Goal: Communication & Community: Answer question/provide support

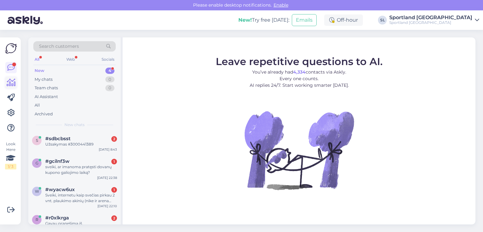
click at [15, 81] on icon at bounding box center [11, 83] width 9 height 8
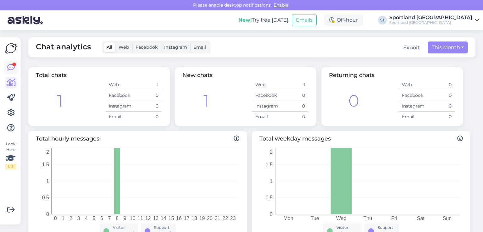
click at [13, 67] on icon at bounding box center [11, 68] width 8 height 8
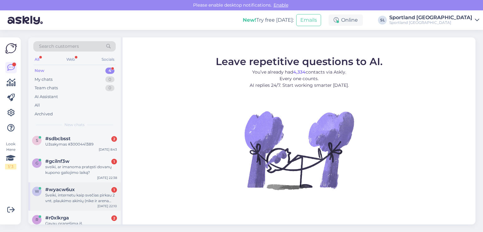
scroll to position [14, 0]
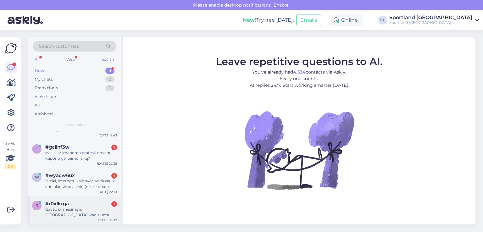
click at [77, 210] on div "Gavau pranešimą iš Omnivos, kad siunta pristatyta į Jonavą, o ne į Pagirius (Vi…" at bounding box center [81, 212] width 72 height 11
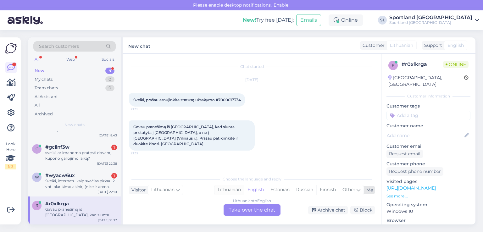
click at [233, 188] on div "Lithuanian" at bounding box center [230, 189] width 30 height 9
click at [242, 214] on div "Lithuanian to Lithuanian Take over the chat" at bounding box center [252, 210] width 57 height 11
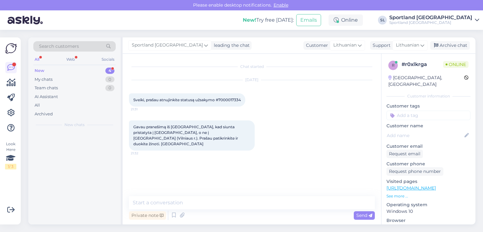
scroll to position [0, 0]
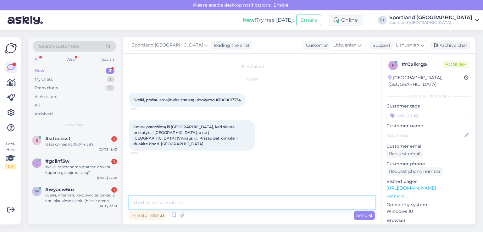
click at [228, 201] on textarea at bounding box center [252, 202] width 246 height 13
type textarea "Sveiki, patikrinsime"
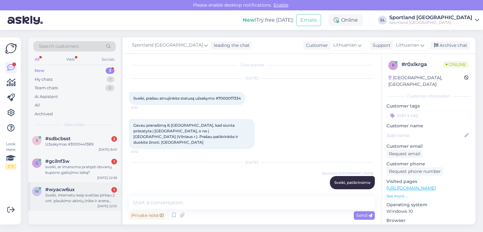
click at [87, 195] on div "Sveiki, internetu kaip svečias pirkau 2 vnt. plaukimo akinių (nike ir arena tra…" at bounding box center [81, 198] width 72 height 11
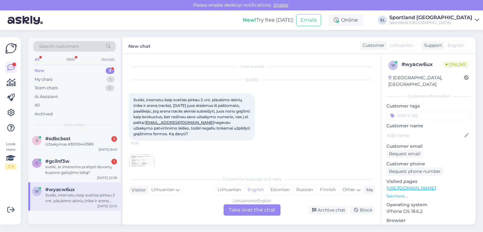
scroll to position [13, 0]
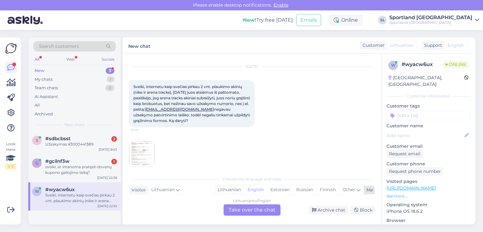
click at [225, 187] on div "Lithuanian" at bounding box center [230, 189] width 30 height 9
click at [239, 210] on div "Lithuanian to Lithuanian Take over the chat" at bounding box center [252, 210] width 57 height 11
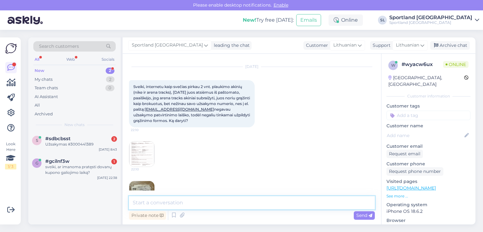
click at [208, 202] on textarea at bounding box center [252, 202] width 246 height 13
type textarea "Sveiki"
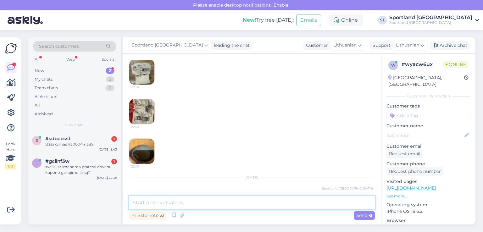
scroll to position [93, 0]
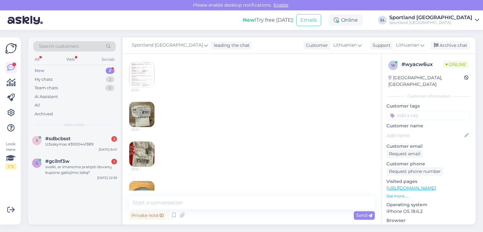
click at [136, 154] on img at bounding box center [141, 154] width 25 height 25
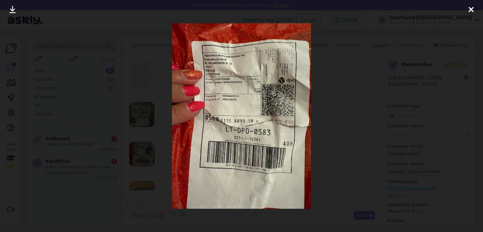
click at [472, 8] on icon at bounding box center [471, 10] width 5 height 8
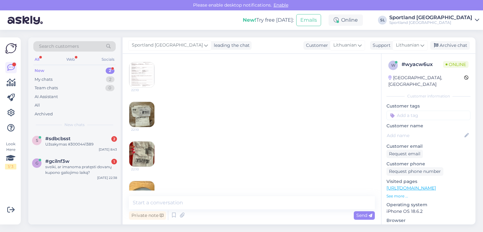
scroll to position [155, 0]
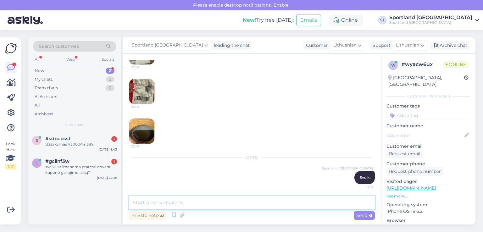
click at [239, 209] on div "Private note Send" at bounding box center [252, 208] width 246 height 25
paste textarea "3000442910"
type textarea "Jūsų užsakymo numeris 3000442910."
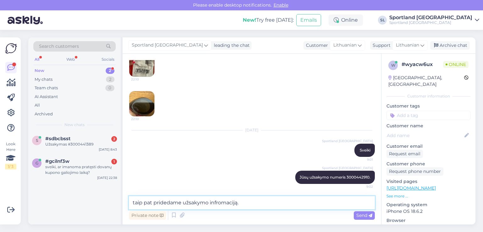
type textarea "taip pat pridedame užsakymo infromaciją."
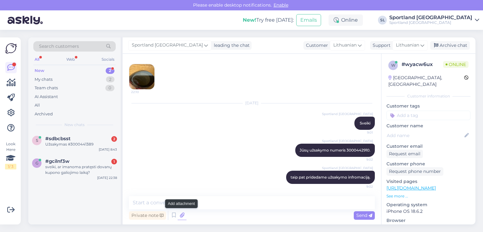
click at [180, 215] on icon at bounding box center [182, 215] width 9 height 9
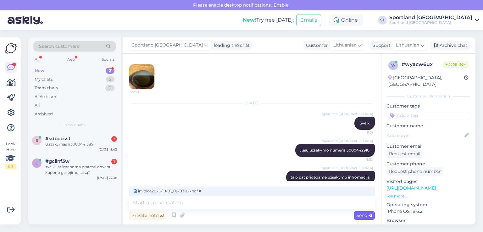
click at [362, 216] on span "Send" at bounding box center [364, 216] width 16 height 6
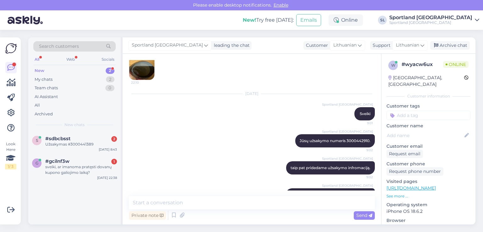
scroll to position [237, 0]
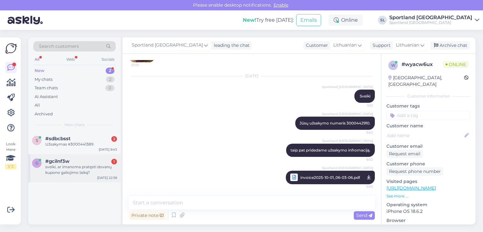
click at [81, 167] on div "sveiki, ar imanoma pratęsti dovanų kupono galiojimo laiką?" at bounding box center [81, 169] width 72 height 11
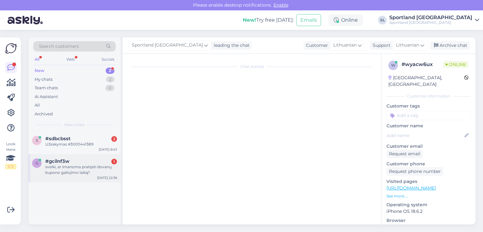
scroll to position [0, 0]
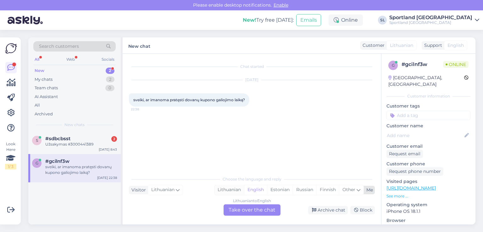
click at [230, 189] on div "Lithuanian" at bounding box center [230, 189] width 30 height 9
click at [246, 210] on div "Lithuanian to Lithuanian Take over the chat" at bounding box center [252, 210] width 57 height 11
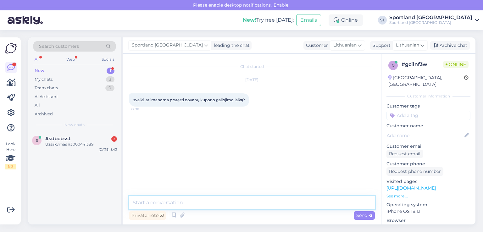
click at [228, 204] on textarea at bounding box center [252, 202] width 246 height 13
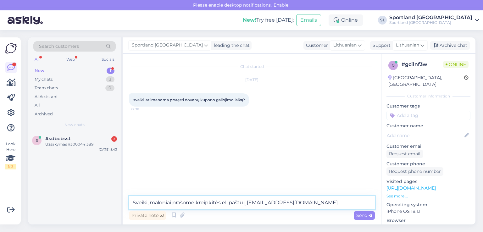
type textarea "Sveiki, maloniai prašome kreipkitės el. paštu į aptarnavimas@sportland.lt"
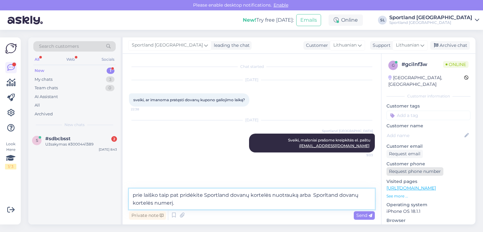
type textarea "prie laiško taip pat pridėkite Sportland dovanų kortelės nuotrauką arba Sporlta…"
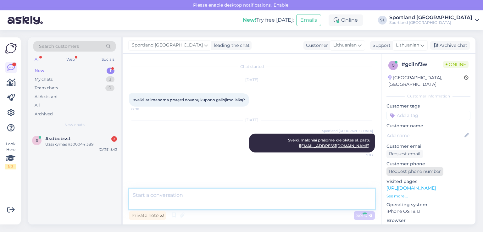
scroll to position [2, 0]
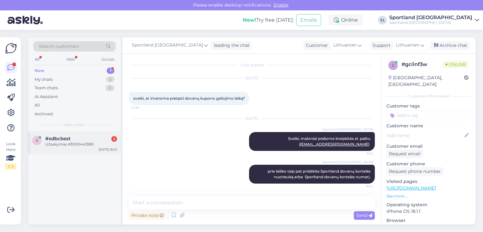
click at [79, 140] on div "#sdbcbsst 2" at bounding box center [81, 139] width 72 height 6
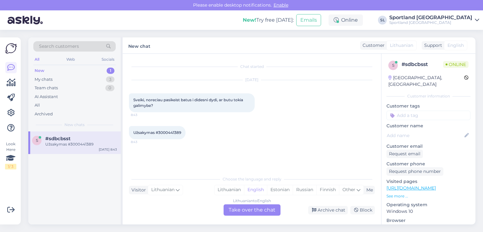
scroll to position [0, 0]
click at [235, 189] on div "Lithuanian" at bounding box center [230, 189] width 30 height 9
click at [249, 213] on div "Lithuanian to Lithuanian Take over the chat" at bounding box center [252, 210] width 57 height 11
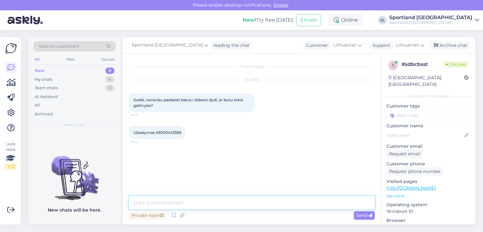
click at [216, 202] on textarea at bounding box center [252, 202] width 246 height 13
type textarea "Sveiki"
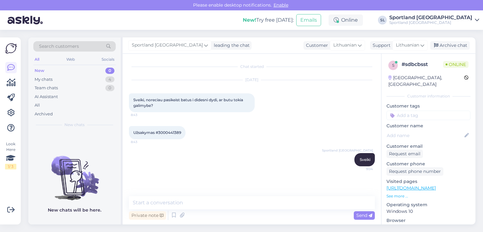
click at [171, 135] on div "Užsakymas #3000441389 8:43" at bounding box center [157, 132] width 57 height 13
copy div "3000441389 8:43"
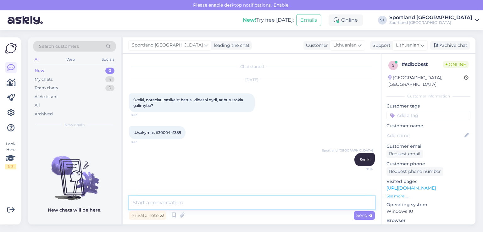
click at [242, 199] on textarea at bounding box center [252, 202] width 246 height 13
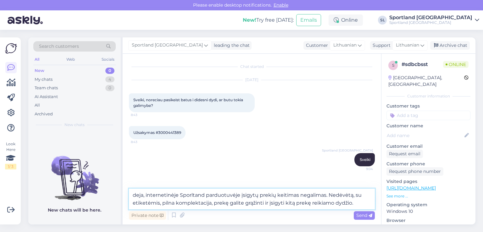
type textarea "deja, internetinėje Sporltand parduotuvėje įsigytų prekių keitimas negalimas. N…"
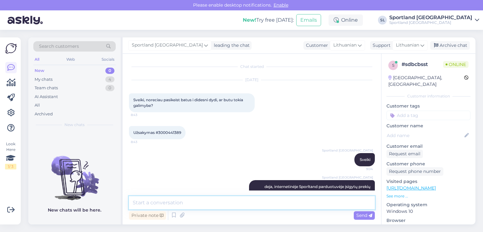
scroll to position [27, 0]
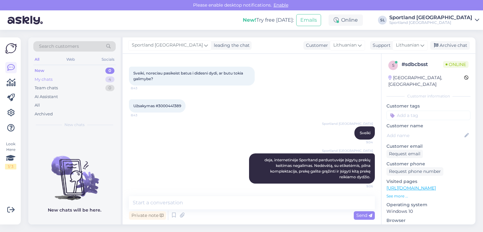
click at [59, 80] on div "My chats 4" at bounding box center [74, 79] width 82 height 9
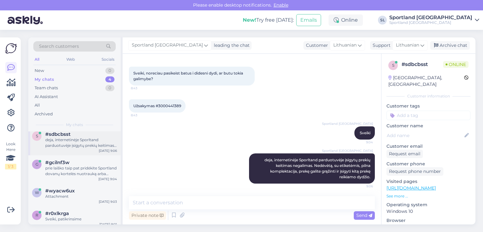
scroll to position [9, 0]
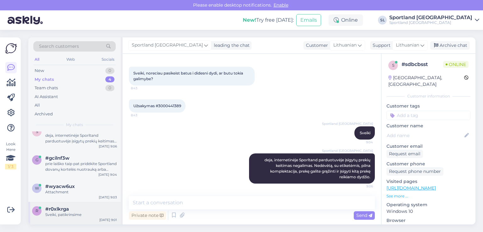
click at [75, 217] on div "r #r0xlkrga Sveiki, patikrinsime Oct 1 9:01" at bounding box center [74, 213] width 93 height 23
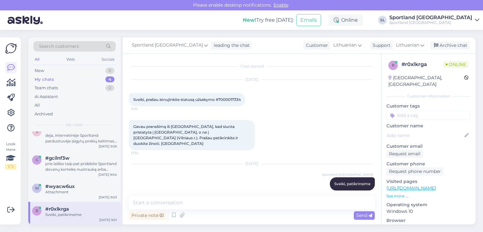
scroll to position [0, 0]
click at [231, 98] on span "Sveiki, prašau atnujinkite statusą užsakymo #7000017334" at bounding box center [187, 100] width 108 height 5
copy div "7000017334 21:31"
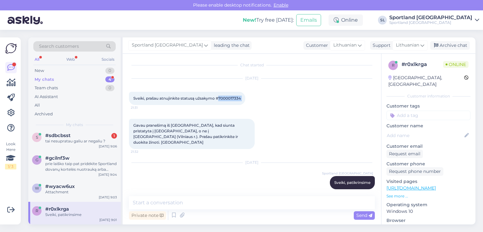
scroll to position [3, 0]
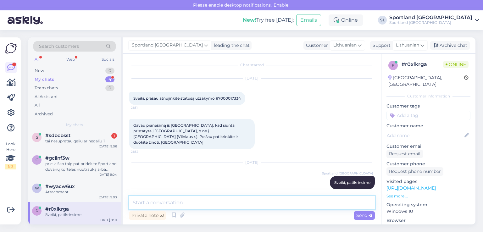
click at [213, 205] on textarea at bounding box center [252, 202] width 246 height 13
paste textarea "CC855902531EE"
click at [289, 202] on textarea "pagal siuntos numerį CC855902531EE, matome, kad siunta pristatyta į" at bounding box center [252, 202] width 246 height 13
click at [335, 203] on textarea "pagal siuntos numerį CC855902531EE, matome, kad siunta buvo pristatyta į" at bounding box center [252, 202] width 246 height 13
paste textarea "Vilniaus Pagirių MAXIMA paštomatas"
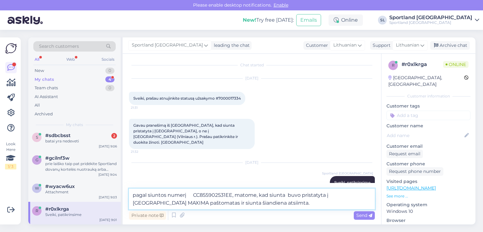
type textarea "pagal siuntos numerį CC855902531EE, matome, kad siunta buvo pristatyta į [GEOGR…"
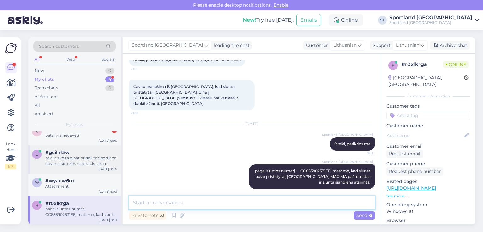
scroll to position [0, 0]
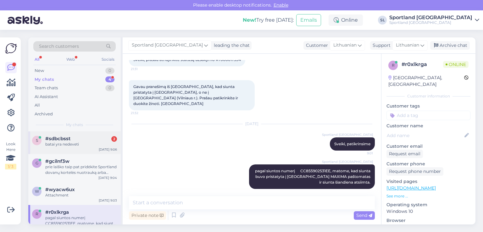
click at [67, 135] on div "s #sdbcbsst 2 batai yra nedeveti Oct 1 9:06" at bounding box center [74, 143] width 93 height 23
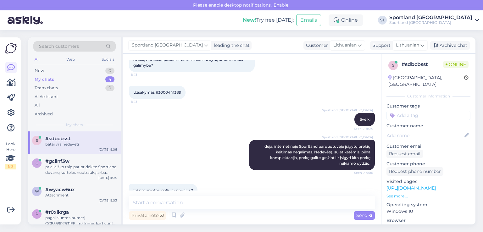
scroll to position [81, 0]
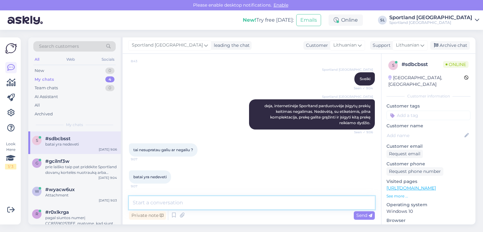
click at [200, 203] on textarea at bounding box center [252, 202] width 246 height 13
click at [183, 206] on textarea at bounding box center [252, 202] width 246 height 13
type textarea "pakeisti batus į didesnį dydį negalite"
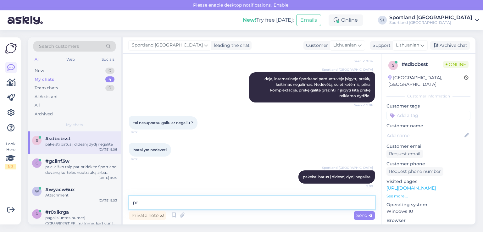
type textarea "p"
type textarea "n"
type textarea "g"
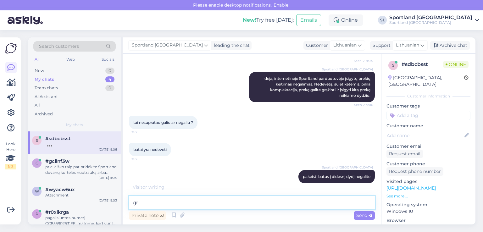
type textarea "g"
type textarea "grąžinti prekę galite"
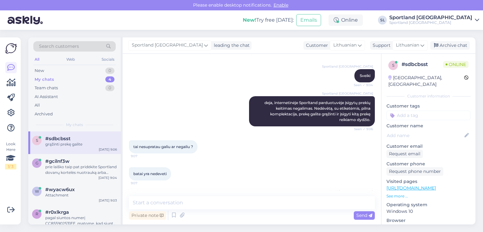
scroll to position [135, 0]
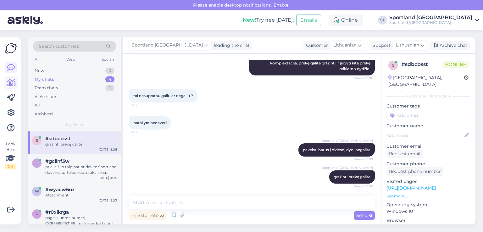
click at [10, 81] on icon at bounding box center [11, 83] width 9 height 8
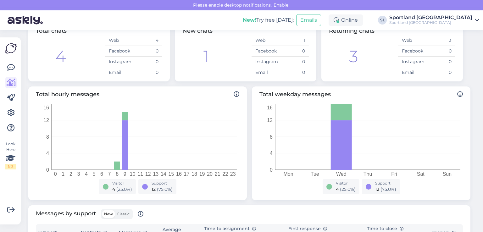
scroll to position [126, 0]
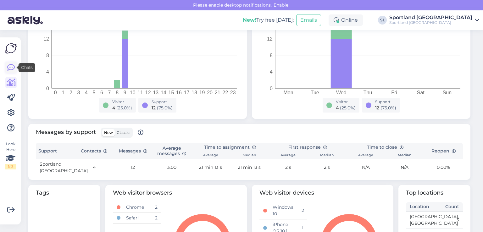
click at [11, 73] on link at bounding box center [10, 67] width 11 height 11
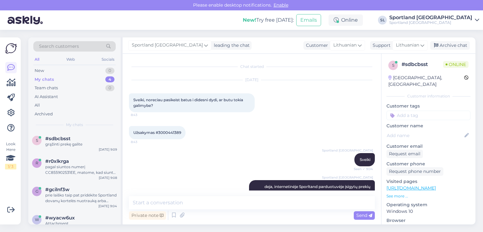
scroll to position [113, 0]
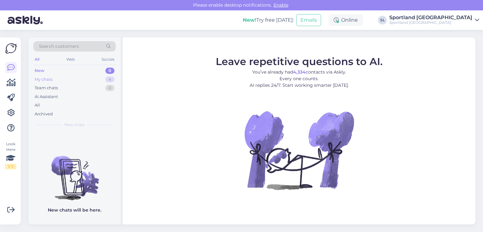
click at [62, 81] on div "My chats 4" at bounding box center [74, 79] width 82 height 9
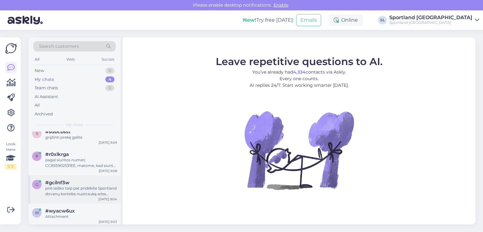
scroll to position [9, 0]
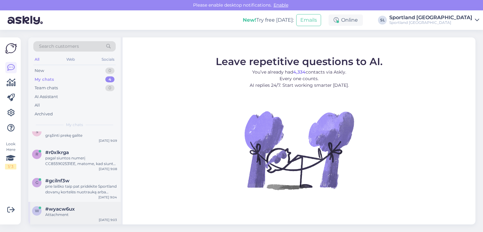
click at [82, 209] on div "#wyacw6ux" at bounding box center [81, 209] width 72 height 6
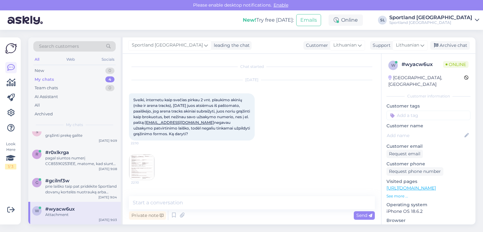
scroll to position [237, 0]
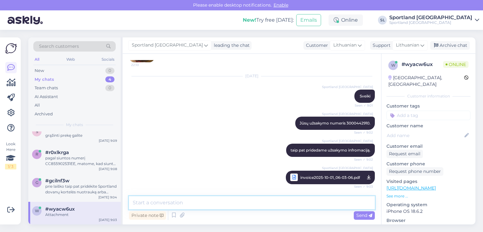
click at [196, 203] on textarea at bounding box center [252, 202] width 246 height 13
type textarea "Jei dar turėsite klausimų maloniai į Juos atsakysime."
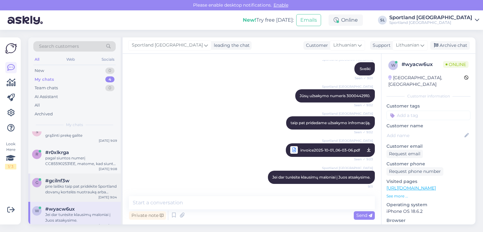
click at [59, 188] on div "prie laiško taip pat pridėkite Sportland dovanų kortelės nuotrauką arba Sporlta…" at bounding box center [81, 189] width 72 height 11
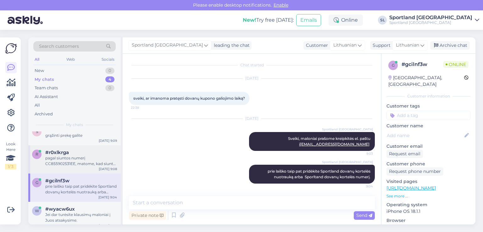
click at [69, 162] on div "pagal siuntos numerį CC855902531EE, matome, kad siunta buvo pristatyta į [GEOGR…" at bounding box center [81, 160] width 72 height 11
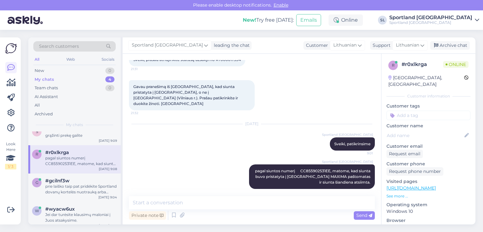
scroll to position [0, 0]
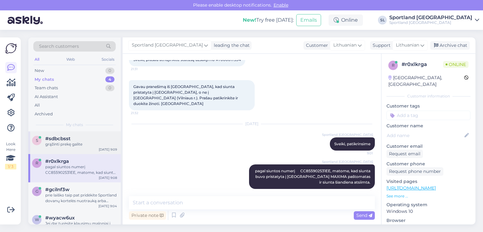
click at [70, 151] on div "s #sdbcbsst grąžinti prekę galite Oct 1 9:09" at bounding box center [74, 143] width 93 height 23
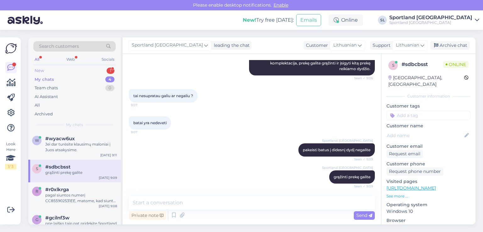
click at [82, 70] on div "New 1" at bounding box center [74, 70] width 82 height 9
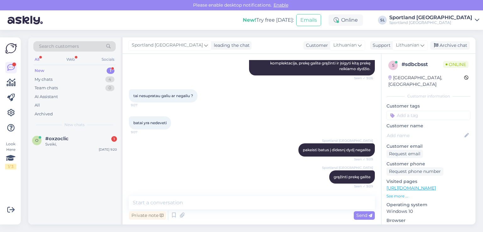
click at [58, 130] on div "Search customers All Web Socials New 1 My chats 4 Team chats 0 AI Assistant All…" at bounding box center [74, 84] width 93 height 94
click at [76, 155] on div "o #oxzoclic 2 Vakar turėjau gauti šią siuntą: Užsakymas #3000444198 Oct 1 9:20" at bounding box center [74, 146] width 93 height 28
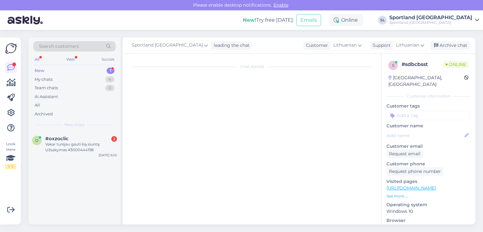
scroll to position [0, 0]
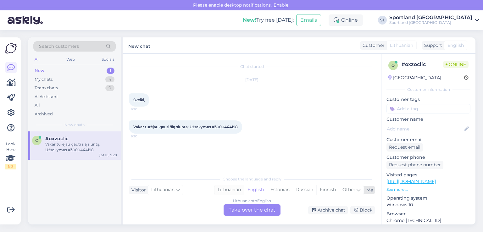
click at [229, 192] on div "Lithuanian" at bounding box center [230, 189] width 30 height 9
click at [231, 207] on div "Lithuanian to Lithuanian Take over the chat" at bounding box center [252, 210] width 57 height 11
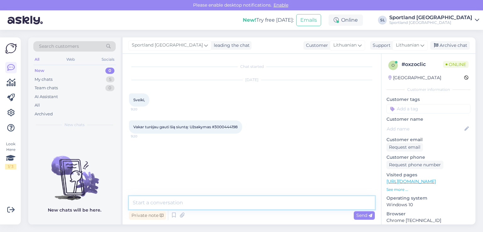
click at [209, 206] on textarea at bounding box center [252, 202] width 246 height 13
type textarea "Sveiki"
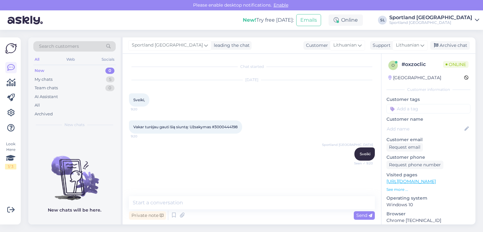
click at [235, 126] on span "Vakar turėjau gauti šią siuntą: Užsakymas #3000444198" at bounding box center [185, 127] width 104 height 5
copy div "3000444198 9:20"
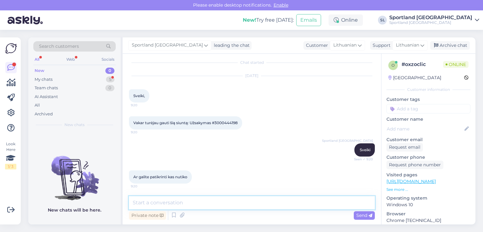
click at [225, 202] on textarea at bounding box center [252, 202] width 246 height 13
type textarea "S"
paste textarea "CC854987677EE"
type textarea "Pridedame siuntos numerį CC854987677EE."
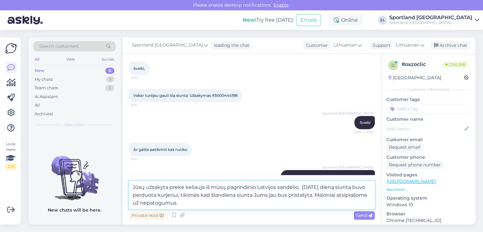
type textarea "Jūsų užsakyta prekė keliauja iš mūsų pagrindinio Latvijos sandėlio, rugsėjo 29 …"
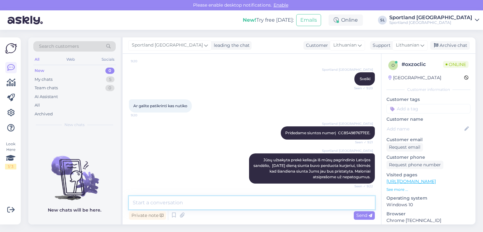
scroll to position [102, 0]
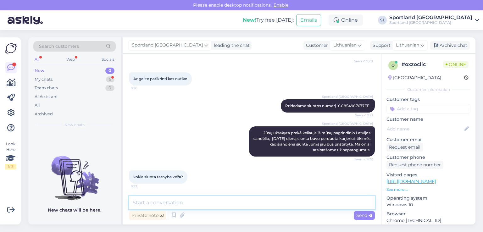
click at [246, 200] on textarea at bounding box center [252, 202] width 246 height 13
type textarea "O"
type textarea "P"
type textarea "Užsakymą pasirinkote gauti į Omniva paštomatą."
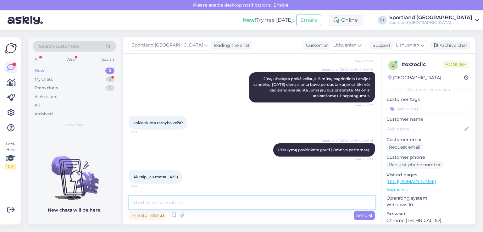
scroll to position [184, 0]
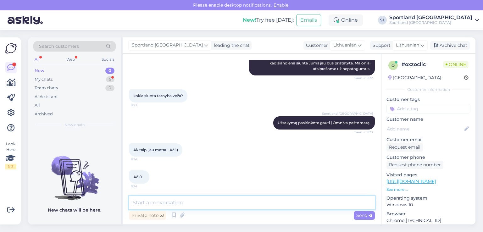
click at [240, 208] on textarea at bounding box center [252, 202] width 246 height 13
type textarea "Dėkojame Jums."
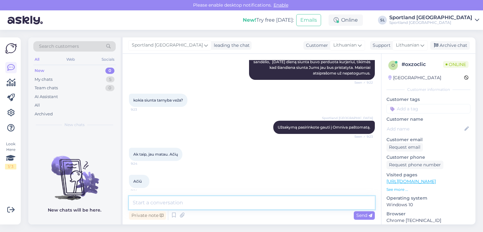
scroll to position [210, 0]
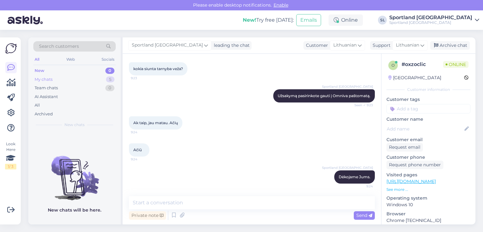
click at [59, 78] on div "My chats 5" at bounding box center [74, 79] width 82 height 9
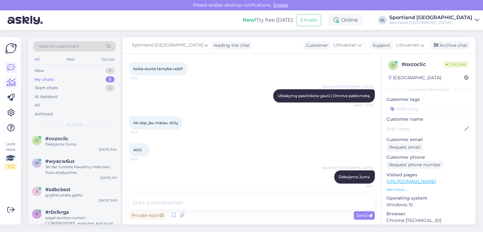
click at [15, 85] on icon at bounding box center [11, 83] width 9 height 8
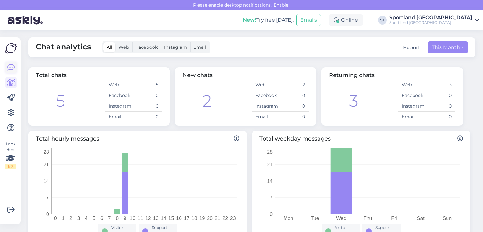
click at [13, 66] on icon at bounding box center [11, 68] width 8 height 8
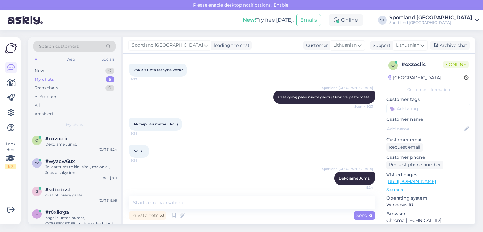
scroll to position [210, 0]
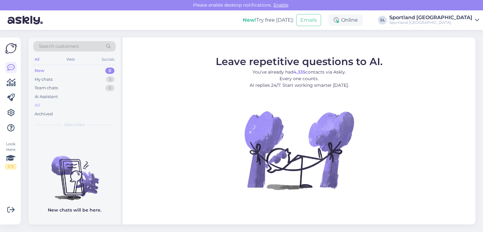
click at [51, 101] on div "All" at bounding box center [74, 105] width 82 height 9
click at [42, 104] on div "All" at bounding box center [74, 105] width 82 height 9
